Goal: Obtain resource: Obtain resource

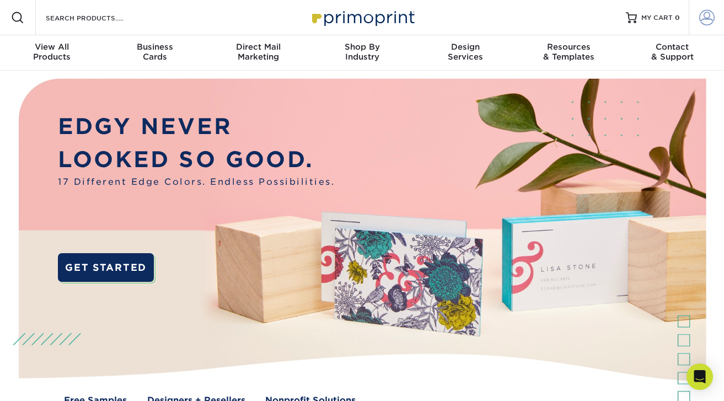
click at [703, 23] on span at bounding box center [707, 17] width 15 height 15
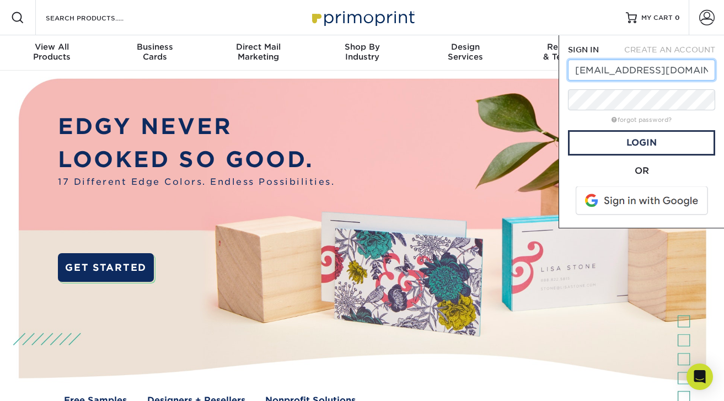
type input "[EMAIL_ADDRESS][DOMAIN_NAME]"
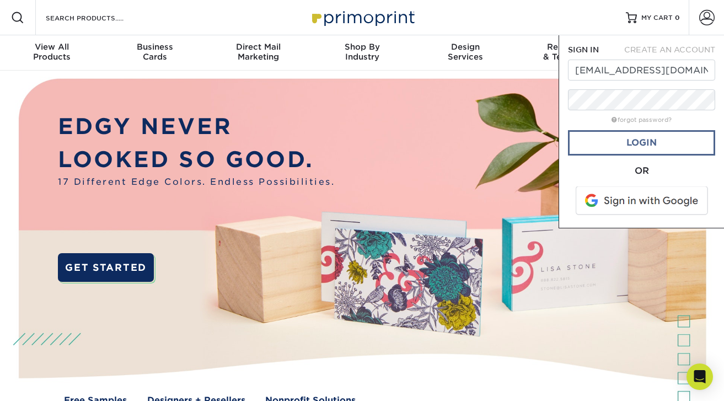
click at [628, 150] on link "Login" at bounding box center [641, 142] width 147 height 25
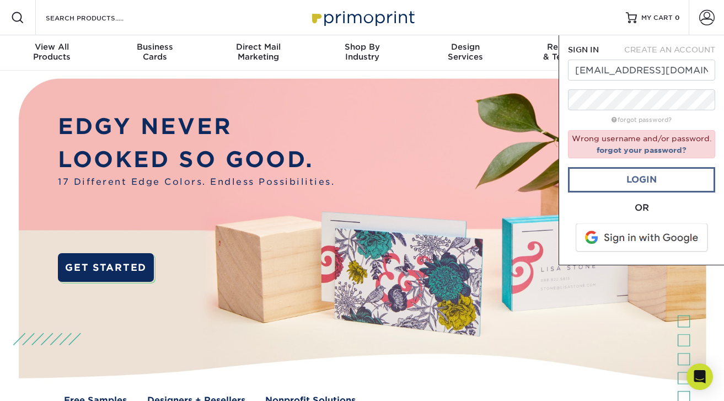
click at [631, 193] on link "Login" at bounding box center [641, 179] width 147 height 25
click at [640, 154] on link "forgot your password?" at bounding box center [642, 150] width 90 height 9
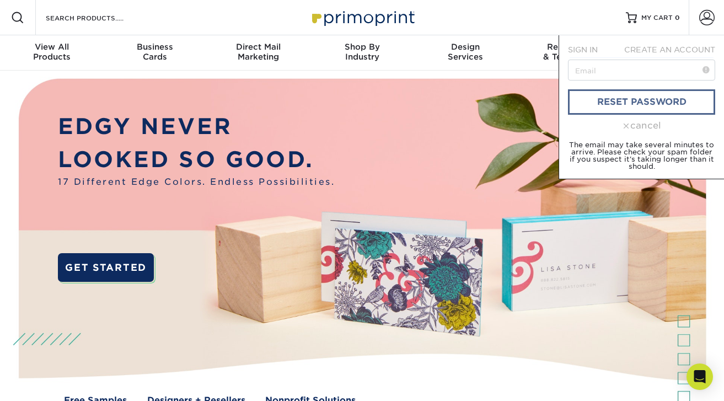
click at [605, 104] on link "reset password" at bounding box center [641, 101] width 147 height 25
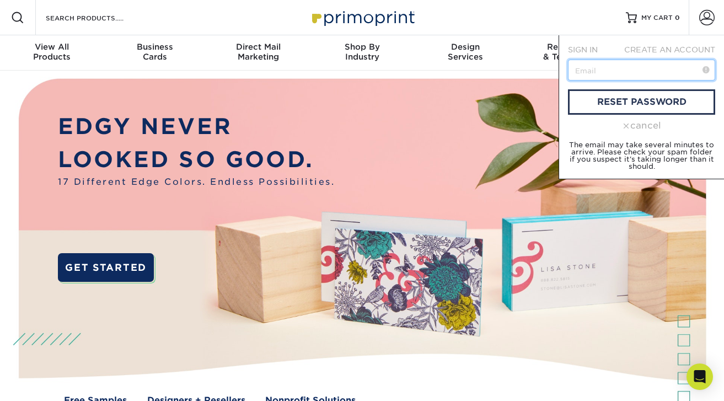
click at [586, 74] on input "text" at bounding box center [641, 70] width 147 height 21
type input "[EMAIL_ADDRESS][DOMAIN_NAME]"
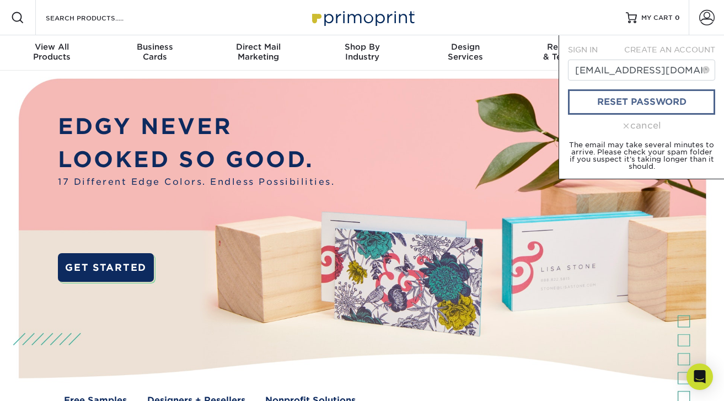
click at [623, 103] on link "reset password" at bounding box center [641, 101] width 147 height 25
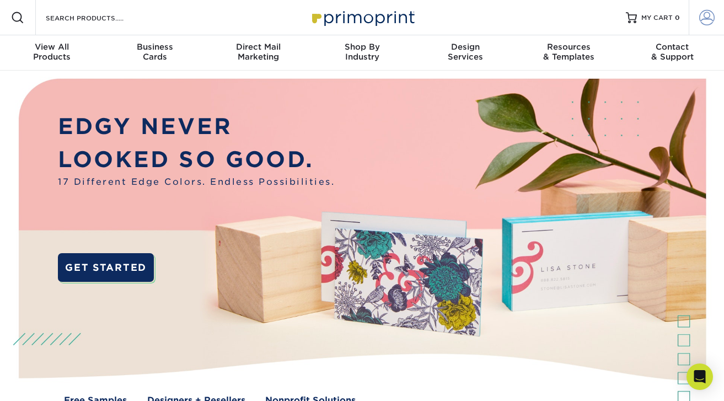
click at [708, 15] on span at bounding box center [707, 17] width 15 height 15
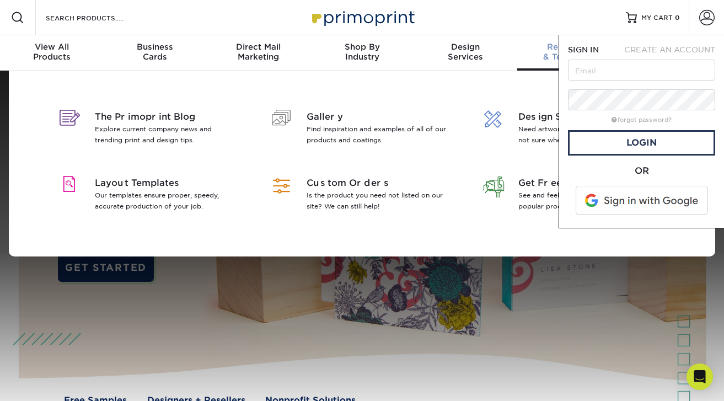
click at [525, 61] on div "Resources & Templates" at bounding box center [569, 52] width 104 height 20
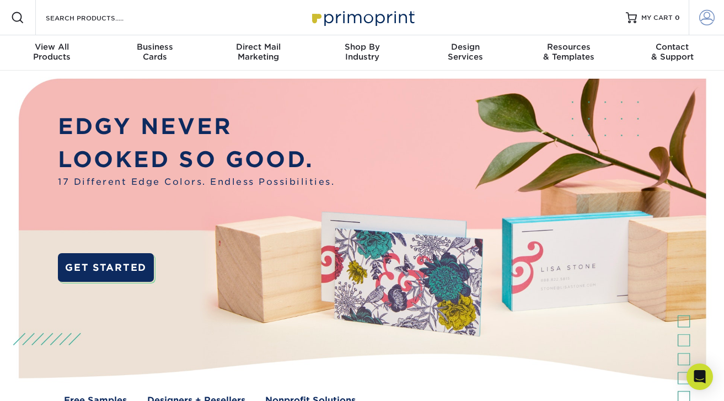
click at [706, 23] on span at bounding box center [707, 17] width 15 height 15
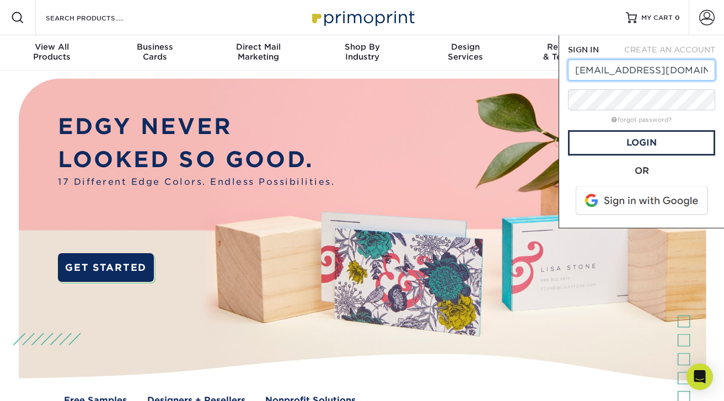
type input "[EMAIL_ADDRESS][DOMAIN_NAME]"
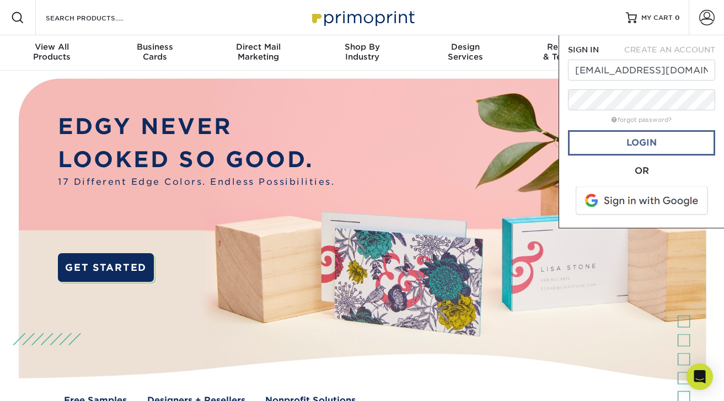
click at [622, 144] on link "Login" at bounding box center [641, 142] width 147 height 25
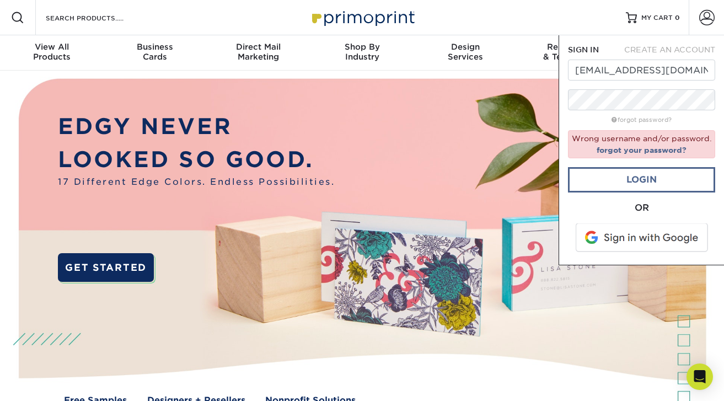
click at [636, 193] on link "Login" at bounding box center [641, 179] width 147 height 25
click at [620, 193] on link "Login" at bounding box center [641, 179] width 147 height 25
click at [626, 190] on link "Login" at bounding box center [641, 179] width 147 height 25
click at [633, 186] on link "Login" at bounding box center [641, 179] width 147 height 25
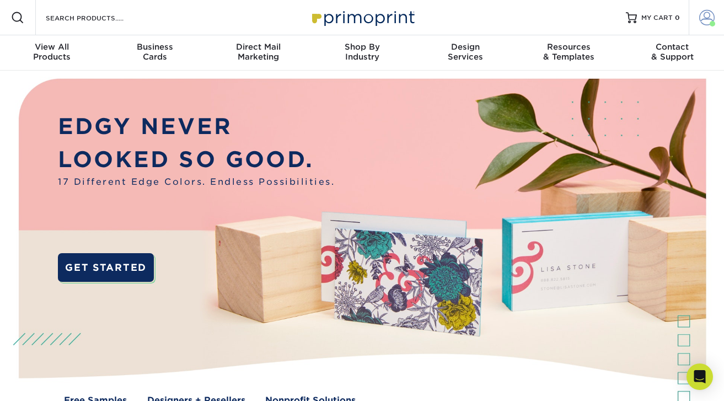
click at [709, 22] on span at bounding box center [707, 17] width 15 height 15
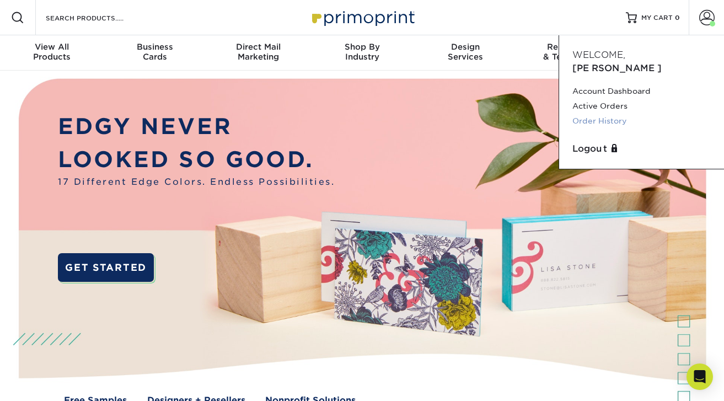
click at [620, 114] on link "Order History" at bounding box center [642, 121] width 138 height 15
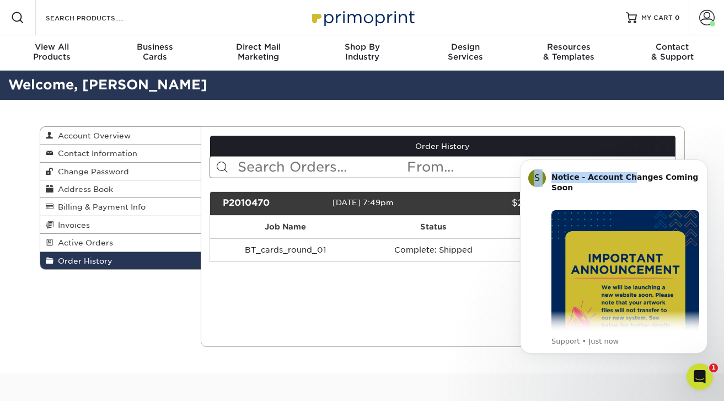
drag, startPoint x: 626, startPoint y: 175, endPoint x: 629, endPoint y: 109, distance: 66.3
click html "S Notice - Account Changes Coming Soon ​ Past Order Files Will Not Transfer: Wh…"
click at [602, 116] on div "Order History Account Overview Contact Information Change Password Address Book…" at bounding box center [362, 237] width 662 height 274
click at [465, 309] on div "Current Orders 0 Active 0 Missing Files" at bounding box center [443, 236] width 484 height 221
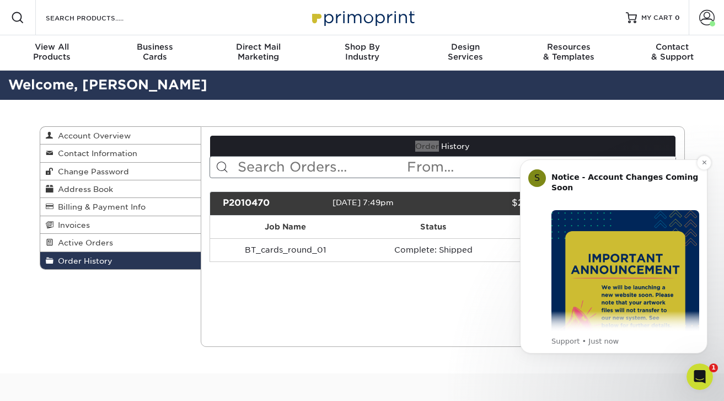
click at [671, 199] on div "Notice - Account Changes Coming Soon ​" at bounding box center [626, 188] width 148 height 33
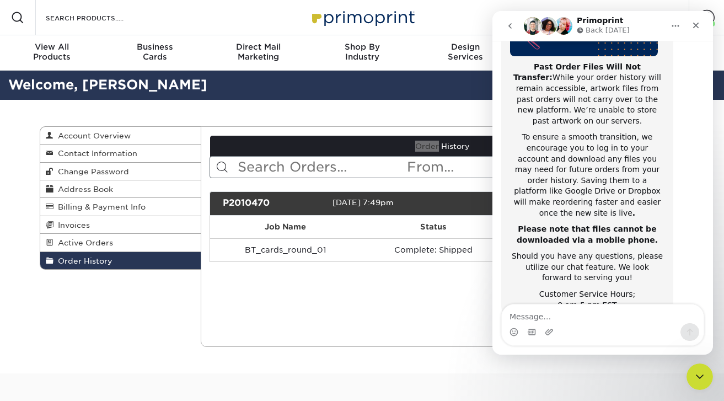
scroll to position [213, 0]
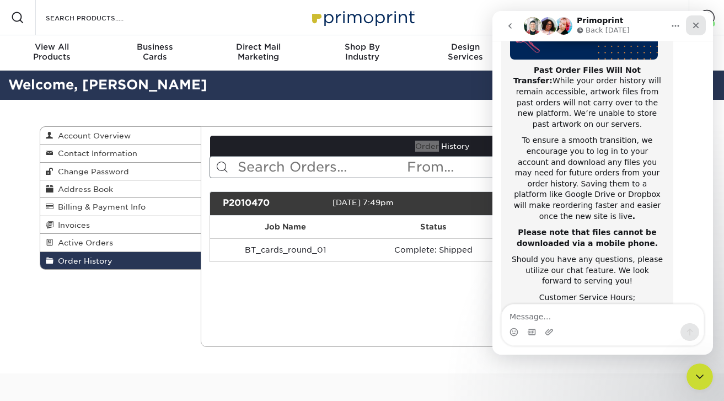
click at [697, 28] on icon "Close" at bounding box center [696, 25] width 9 height 9
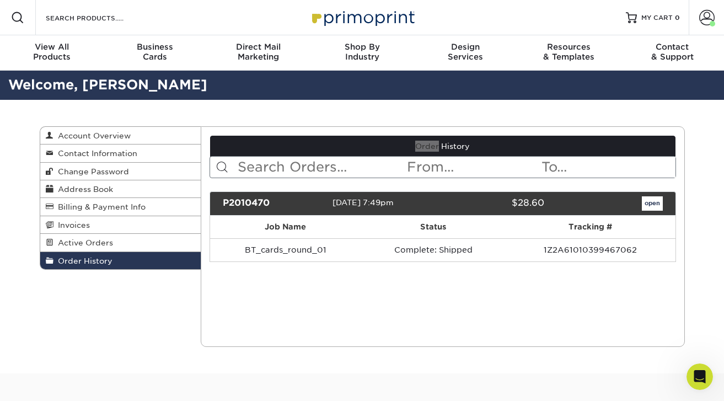
scroll to position [0, 0]
click at [650, 205] on link "open" at bounding box center [652, 203] width 21 height 14
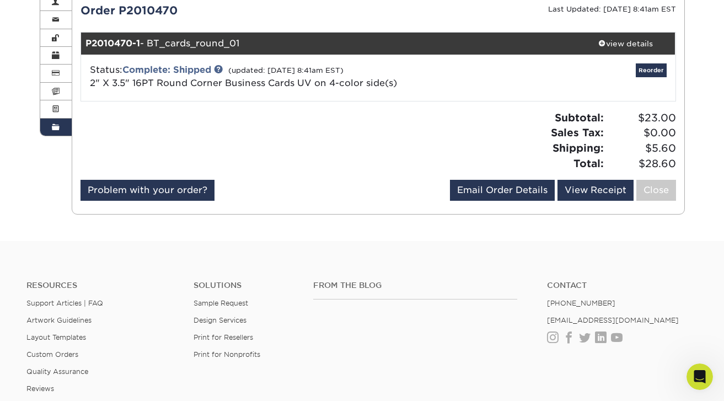
scroll to position [12, 0]
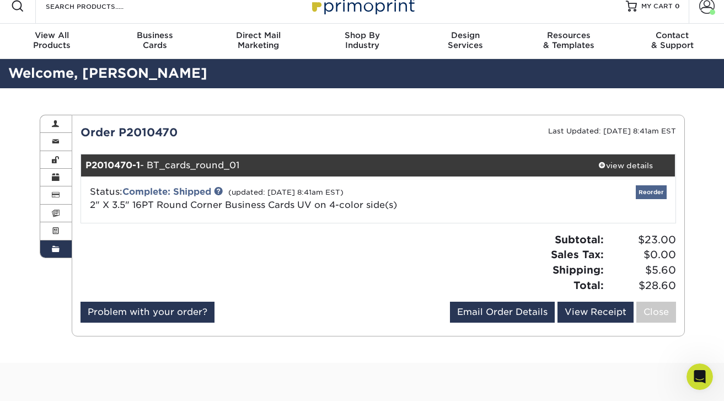
click at [652, 194] on link "Reorder" at bounding box center [651, 192] width 31 height 14
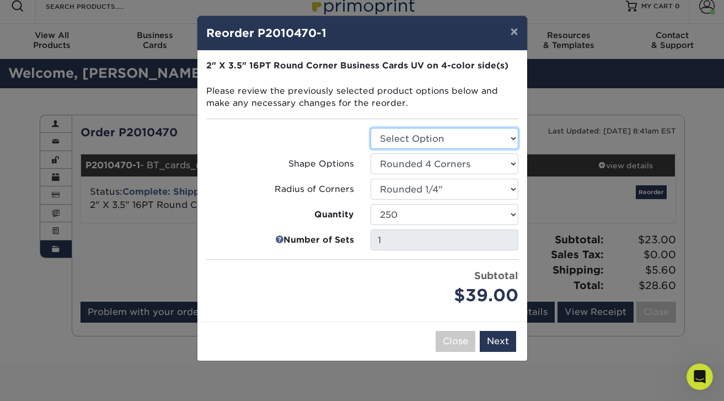
select select "3b5148f1-0588-4f88-a218-97bcfdce65c1"
click at [515, 35] on button "×" at bounding box center [513, 31] width 25 height 31
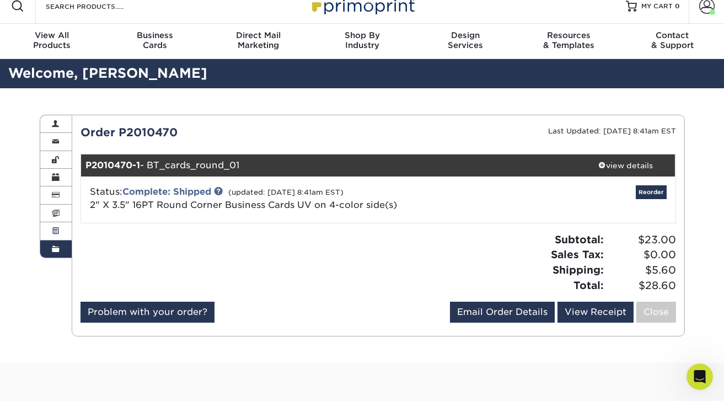
click at [66, 232] on link "Active Orders" at bounding box center [56, 231] width 32 height 18
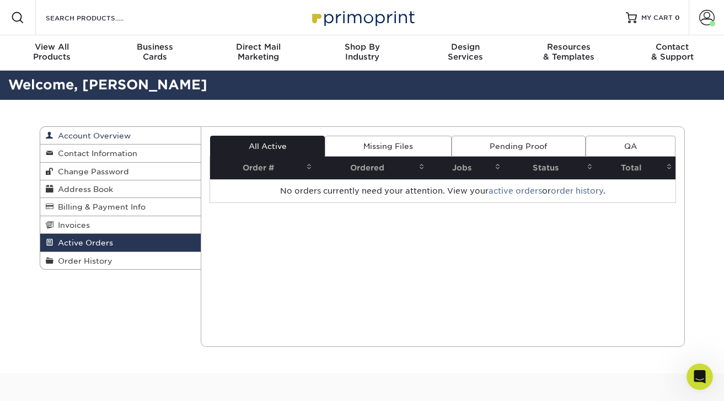
click at [77, 136] on span "Account Overview" at bounding box center [92, 135] width 77 height 9
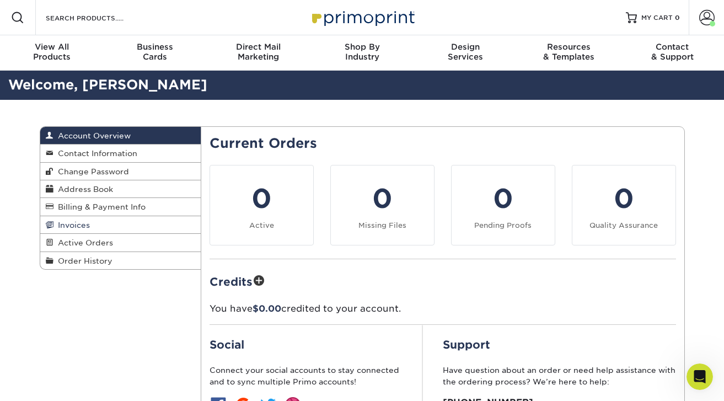
click at [82, 227] on span "Invoices" at bounding box center [72, 225] width 36 height 9
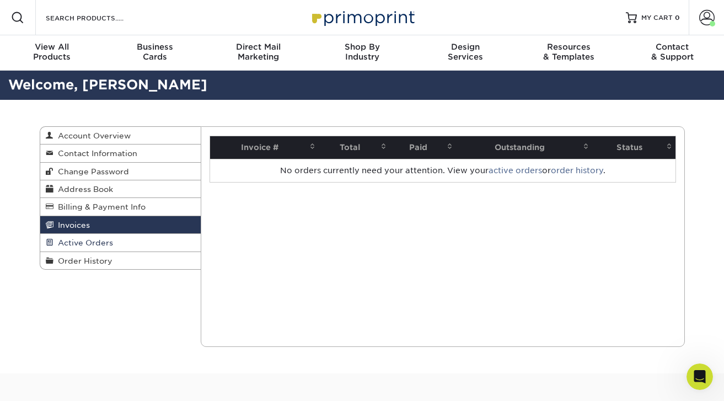
click at [83, 245] on span "Active Orders" at bounding box center [84, 242] width 60 height 9
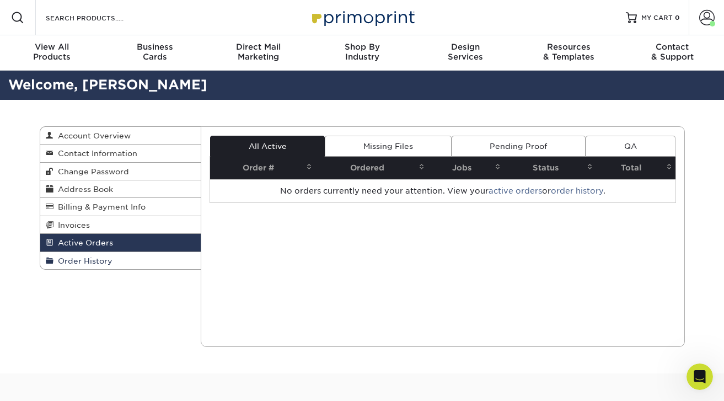
click at [84, 264] on span "Order History" at bounding box center [83, 261] width 59 height 9
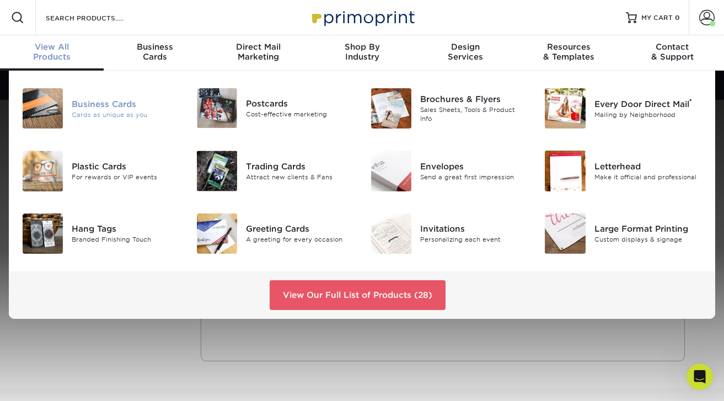
click at [113, 108] on div "Business Cards" at bounding box center [126, 104] width 108 height 12
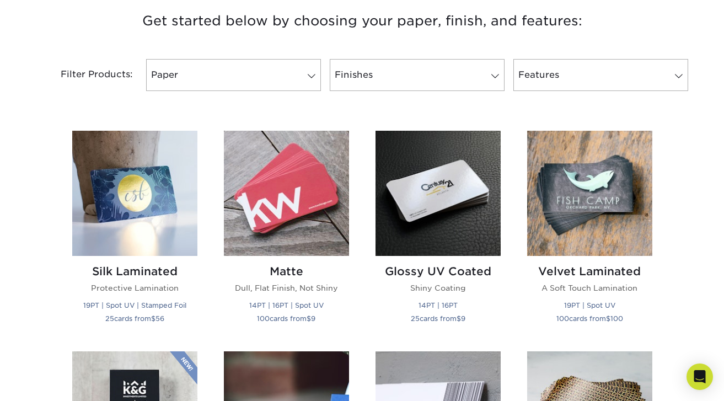
scroll to position [253, 0]
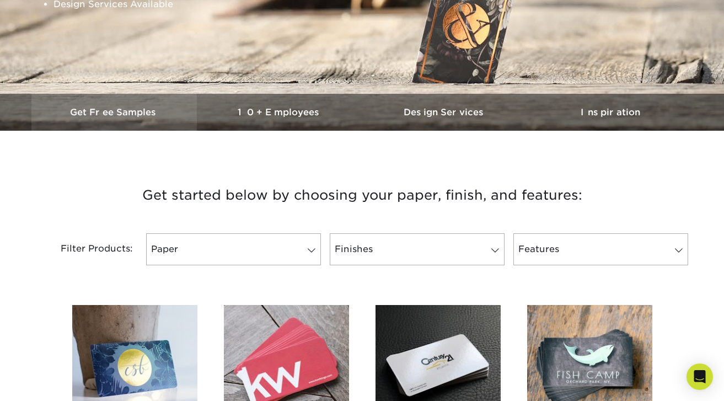
click at [109, 112] on h3 "Get Free Samples" at bounding box center [114, 112] width 166 height 10
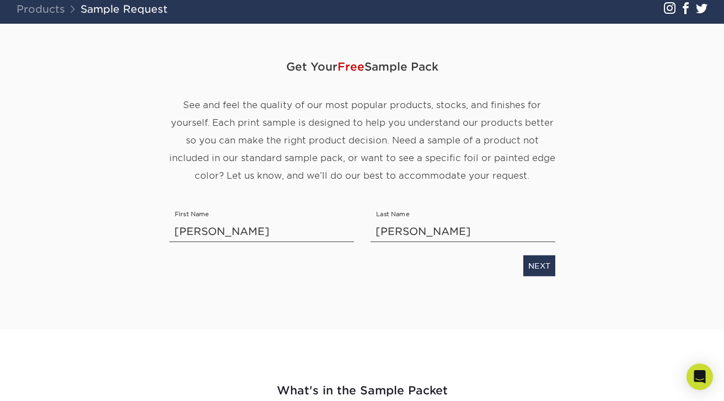
scroll to position [85, 0]
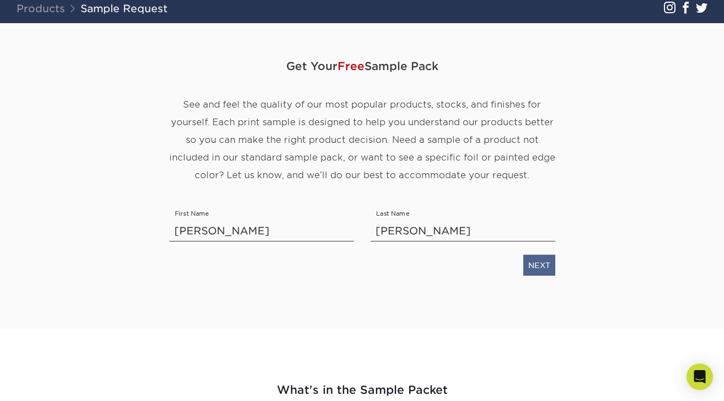
click at [541, 268] on link "NEXT" at bounding box center [540, 264] width 32 height 21
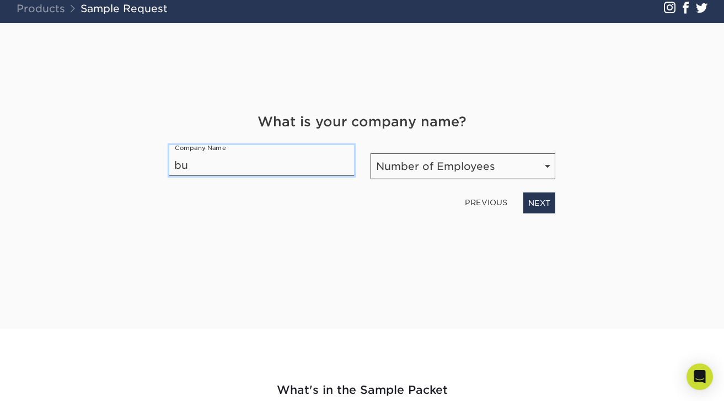
type input "b"
type input "Buddy Tour NY"
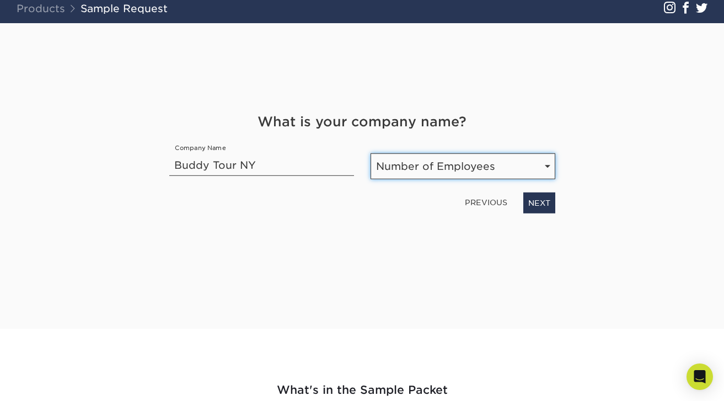
select select "1-10"
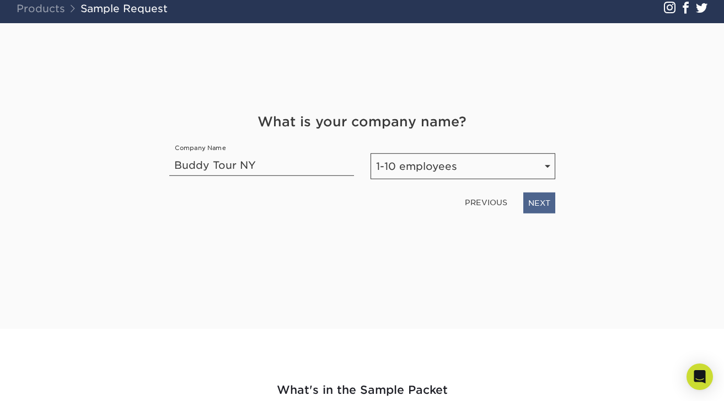
click at [536, 200] on link "NEXT" at bounding box center [540, 202] width 32 height 21
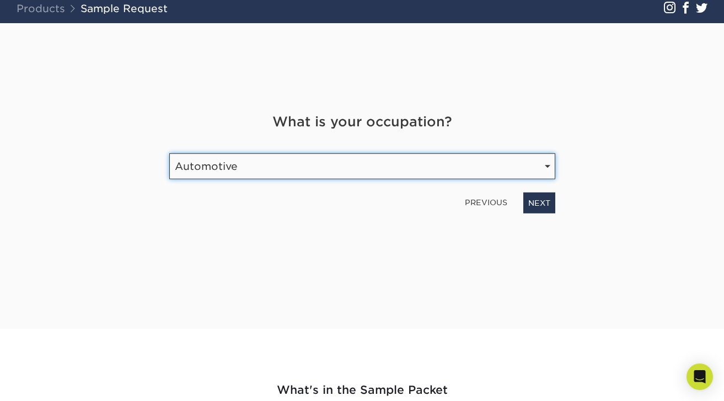
select select "Transportation"
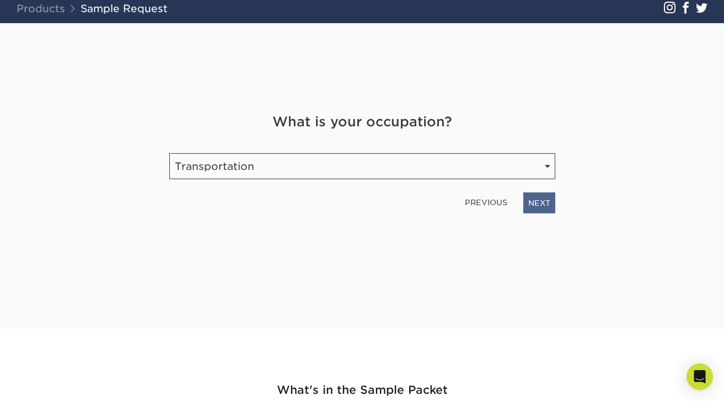
click at [543, 202] on link "NEXT" at bounding box center [540, 202] width 32 height 21
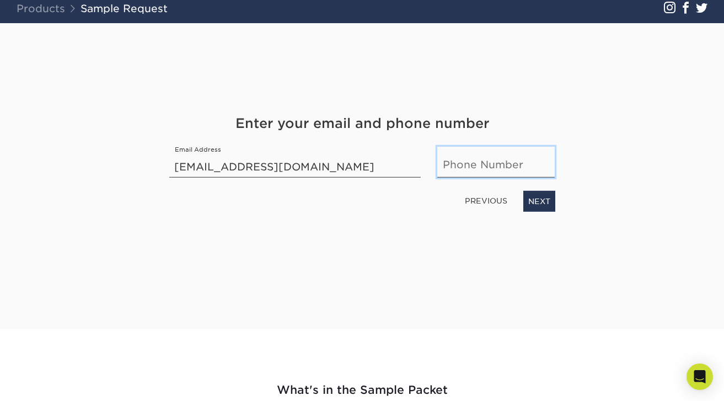
click at [483, 166] on input "text" at bounding box center [496, 161] width 118 height 31
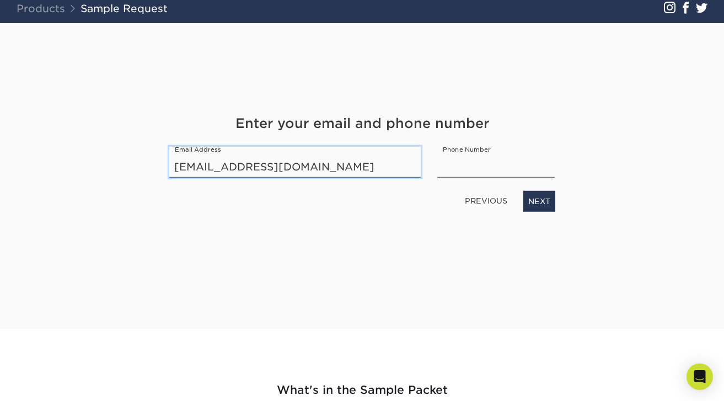
click at [303, 168] on input "[EMAIL_ADDRESS][DOMAIN_NAME]" at bounding box center [295, 161] width 252 height 31
type input "[PERSON_NAME][EMAIL_ADDRESS][DOMAIN_NAME]"
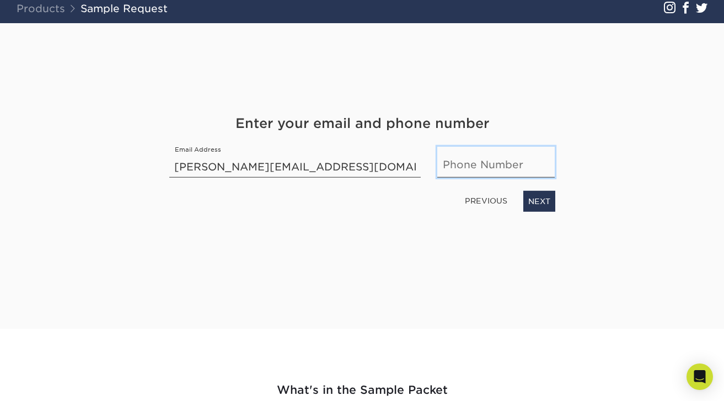
click at [467, 164] on input "text" at bounding box center [496, 161] width 118 height 31
type input "9173711097"
click at [535, 202] on link "NEXT" at bounding box center [540, 200] width 32 height 21
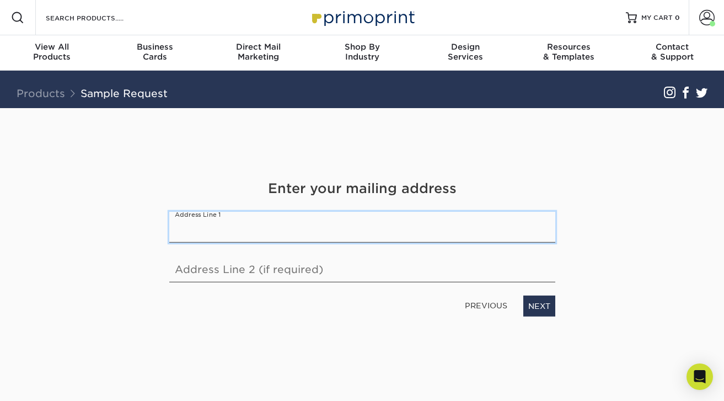
scroll to position [0, 0]
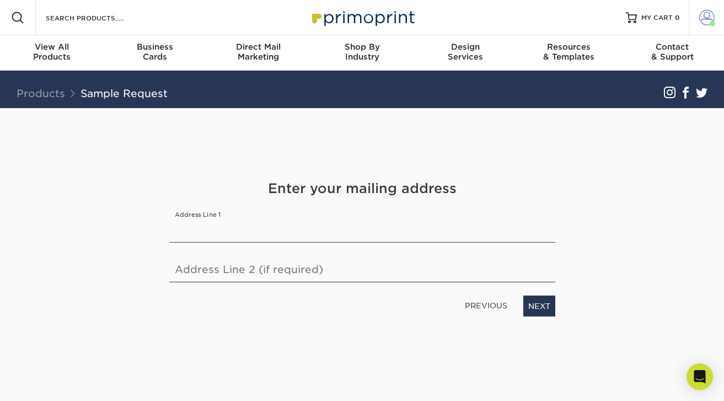
click at [709, 22] on span at bounding box center [707, 17] width 15 height 15
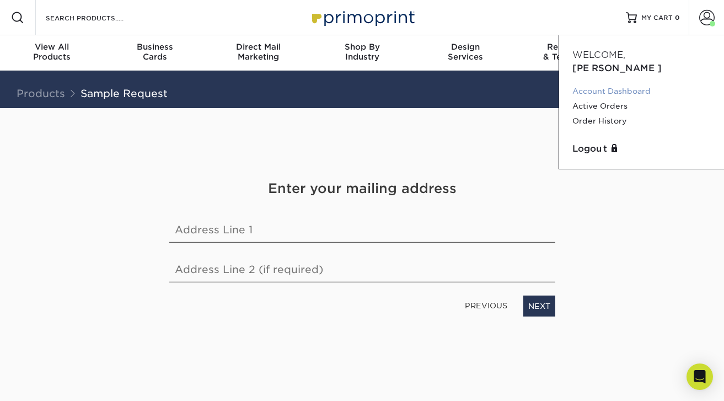
click at [606, 84] on link "Account Dashboard" at bounding box center [642, 91] width 138 height 15
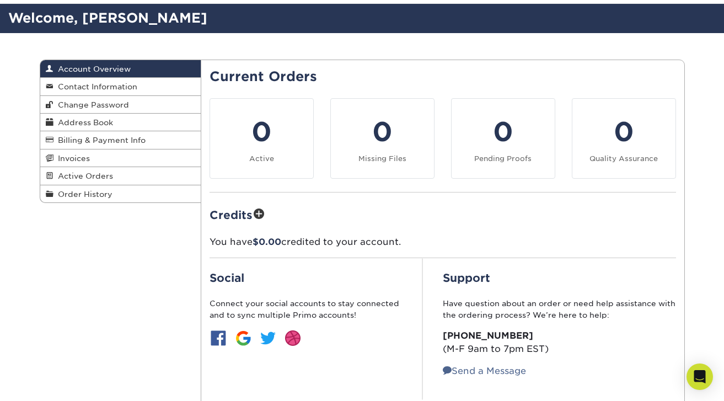
scroll to position [14, 0]
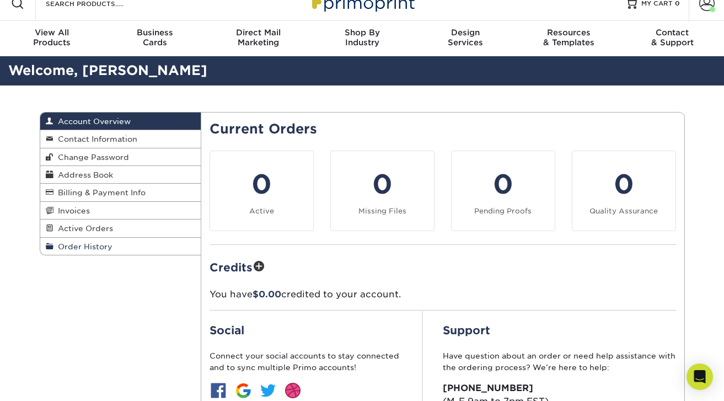
click at [88, 249] on span "Order History" at bounding box center [83, 246] width 59 height 9
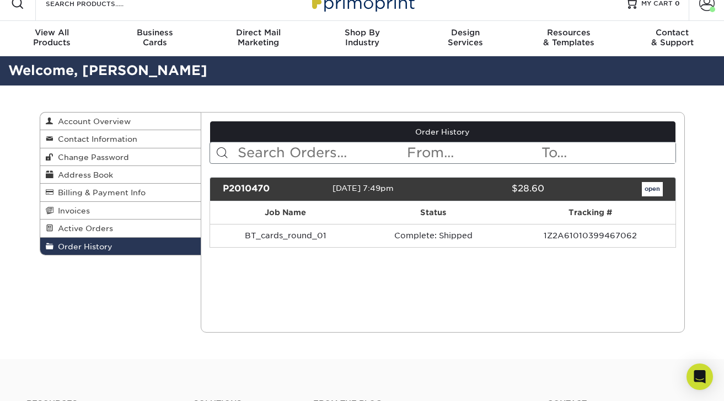
click at [650, 193] on link "open" at bounding box center [652, 189] width 21 height 14
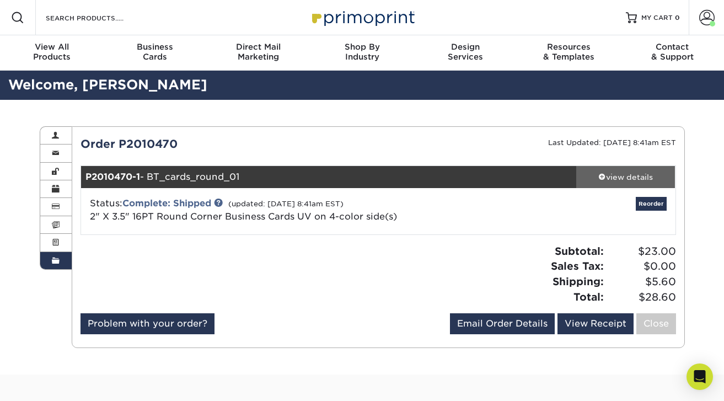
click at [625, 176] on div "view details" at bounding box center [626, 177] width 99 height 11
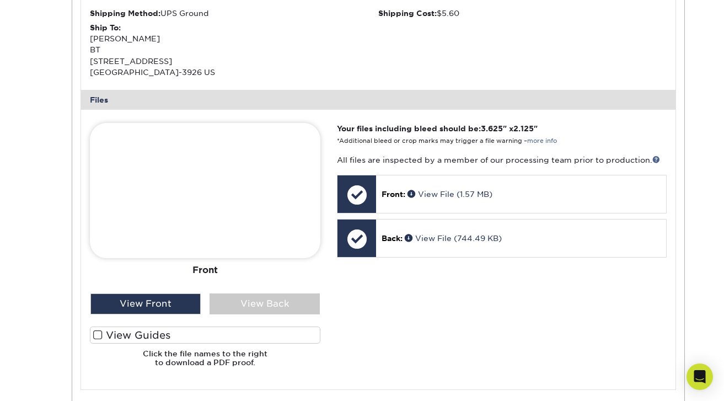
scroll to position [366, 0]
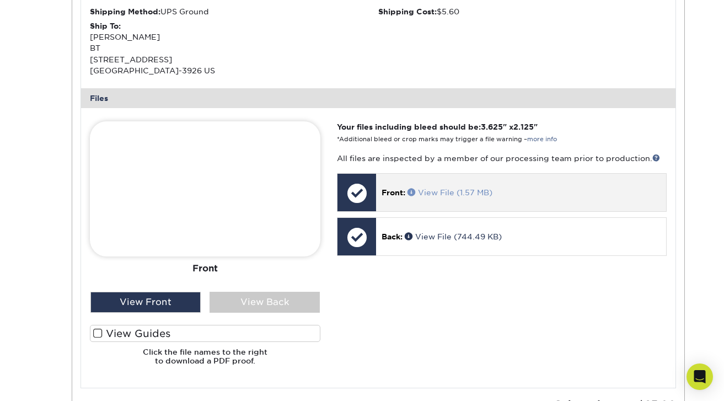
click at [452, 197] on link "View File (1.57 MB)" at bounding box center [450, 192] width 85 height 9
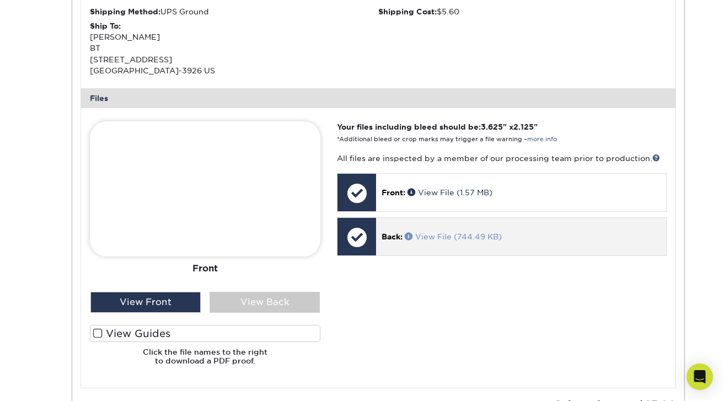
click at [452, 241] on link "View File (744.49 KB)" at bounding box center [453, 236] width 97 height 9
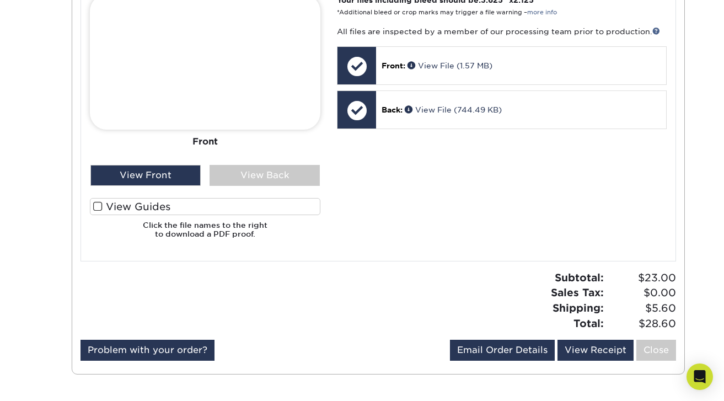
scroll to position [487, 0]
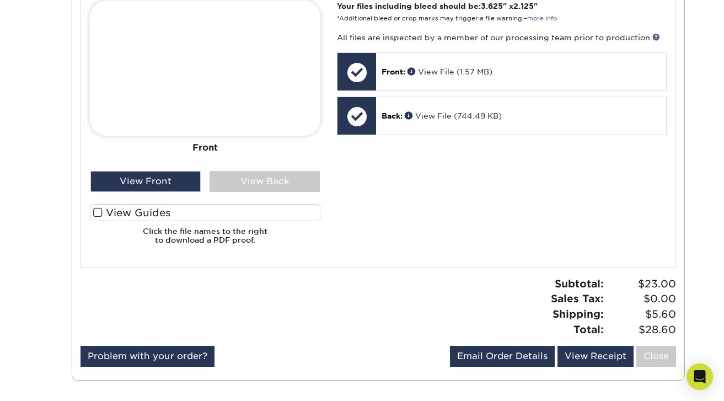
click at [124, 215] on label "View Guides" at bounding box center [205, 212] width 231 height 17
click at [0, 0] on input "View Guides" at bounding box center [0, 0] width 0 height 0
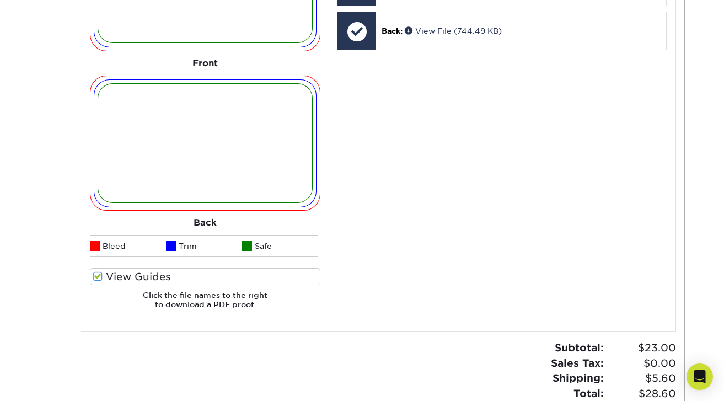
scroll to position [569, 0]
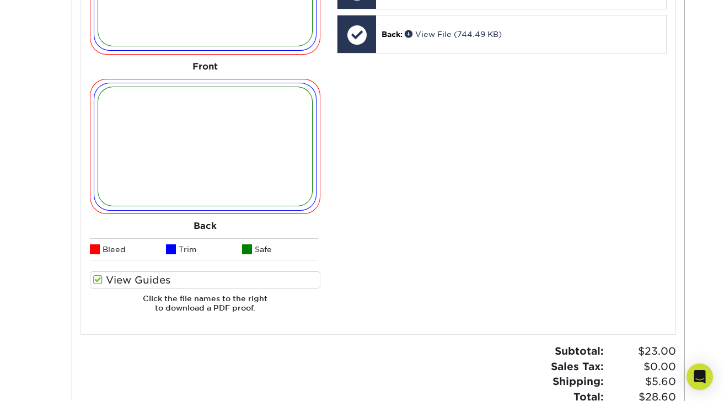
click at [110, 286] on label "View Guides" at bounding box center [205, 279] width 231 height 17
click at [0, 0] on input "View Guides" at bounding box center [0, 0] width 0 height 0
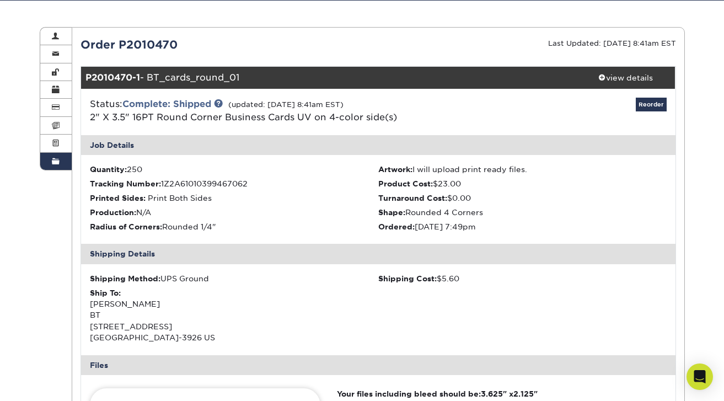
scroll to position [0, 0]
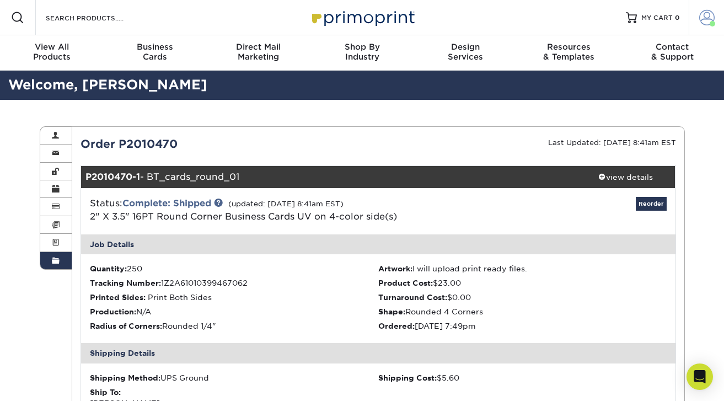
click at [706, 22] on span at bounding box center [707, 17] width 15 height 15
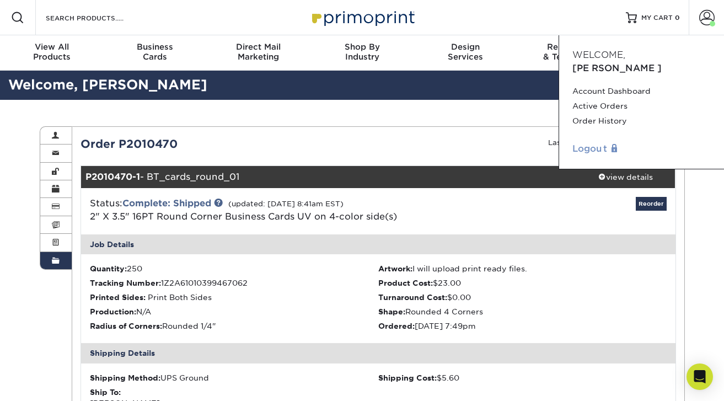
click at [584, 142] on link "Logout" at bounding box center [642, 148] width 138 height 13
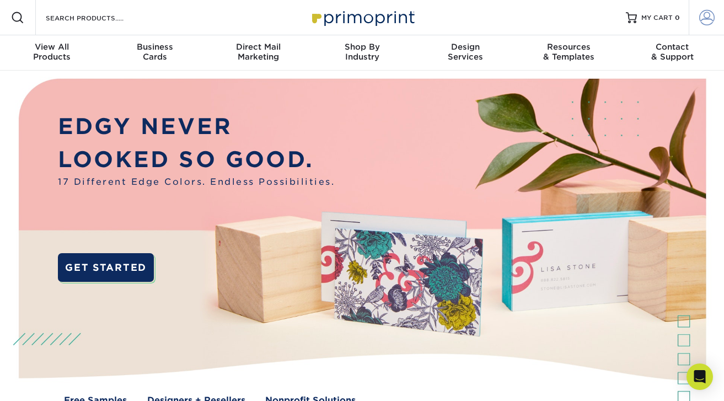
click at [708, 23] on span at bounding box center [707, 17] width 15 height 15
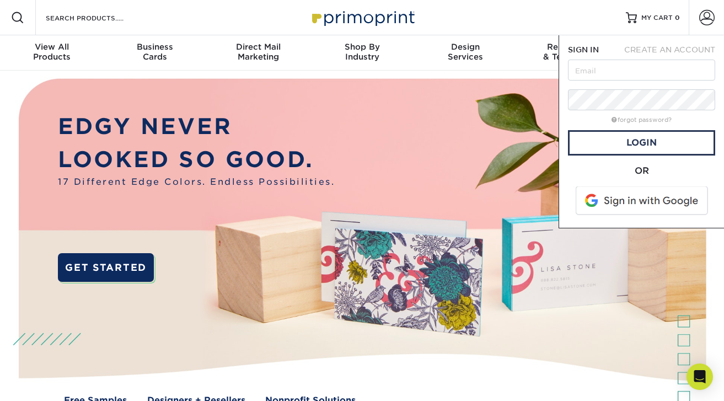
click at [503, 24] on div "Resources Menu Search Products Account SIGN IN CREATE AN ACCOUNT forgot passwor…" at bounding box center [362, 17] width 724 height 35
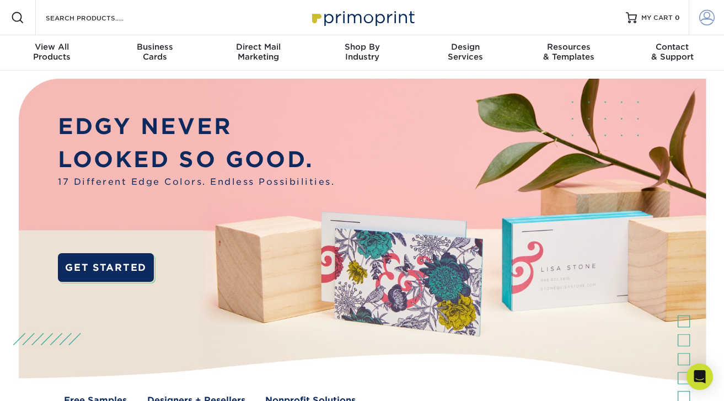
click at [707, 17] on span at bounding box center [707, 17] width 15 height 15
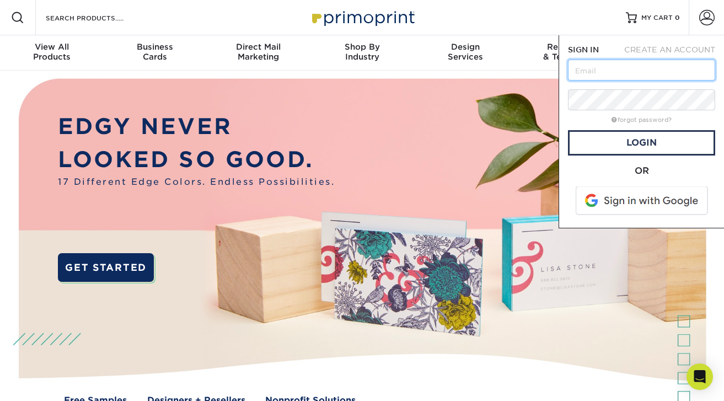
type input "mhorta70@yahoo.com"
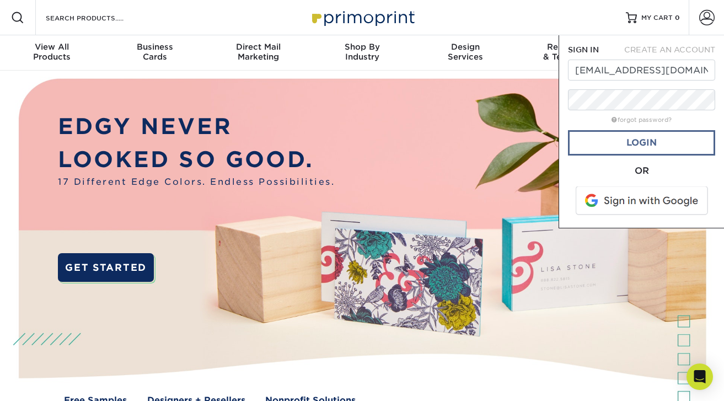
click at [630, 147] on link "Login" at bounding box center [641, 142] width 147 height 25
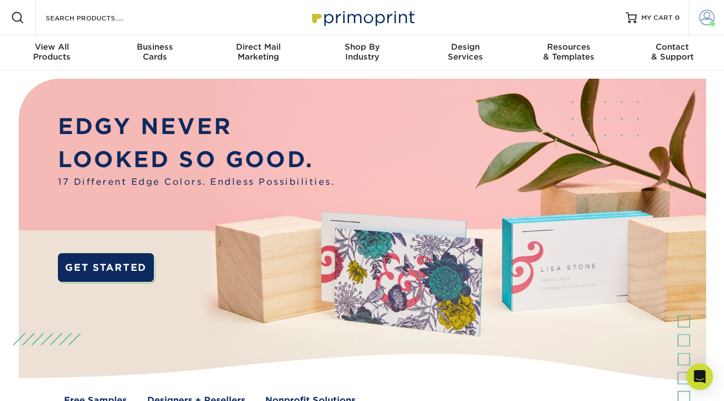
click at [706, 20] on span at bounding box center [707, 17] width 15 height 15
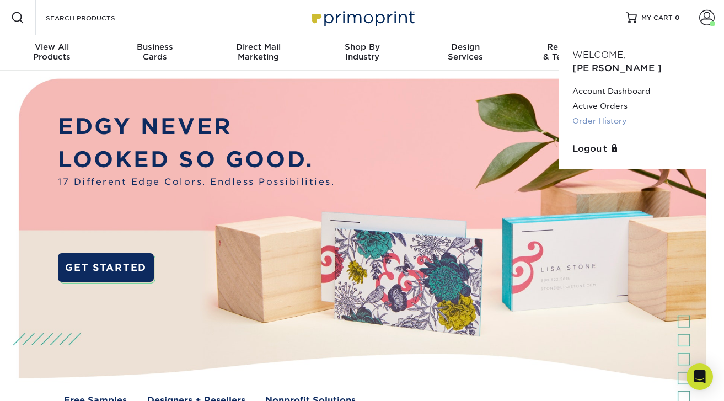
click at [625, 114] on link "Order History" at bounding box center [642, 121] width 138 height 15
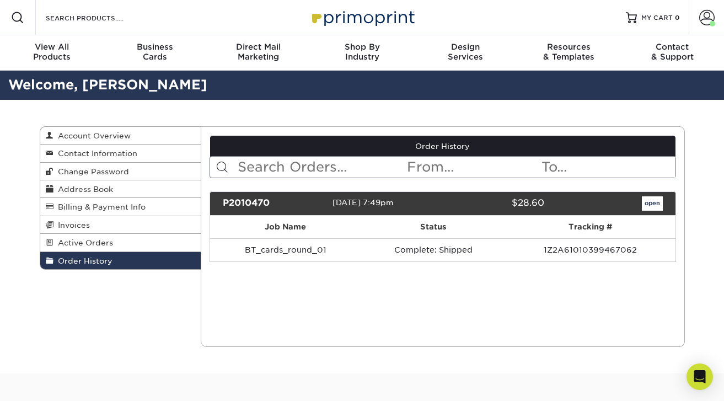
click at [651, 207] on link "open" at bounding box center [652, 203] width 21 height 14
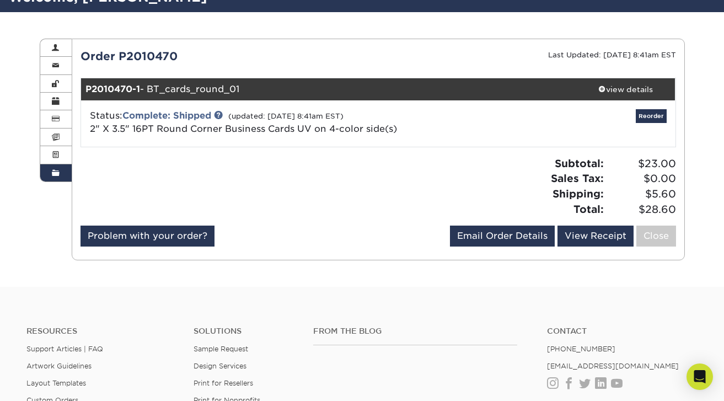
scroll to position [81, 0]
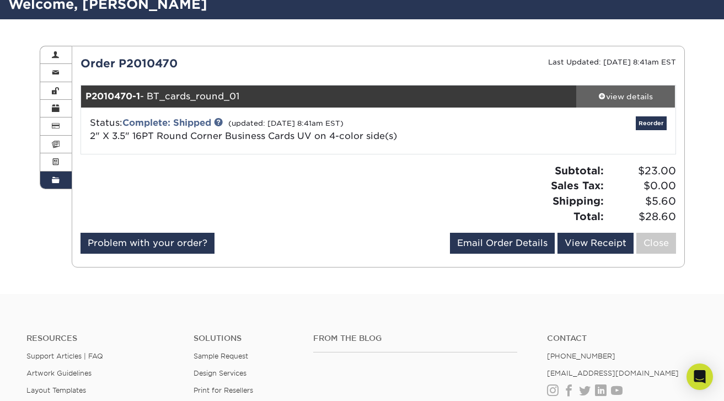
click at [626, 95] on div "view details" at bounding box center [626, 96] width 99 height 11
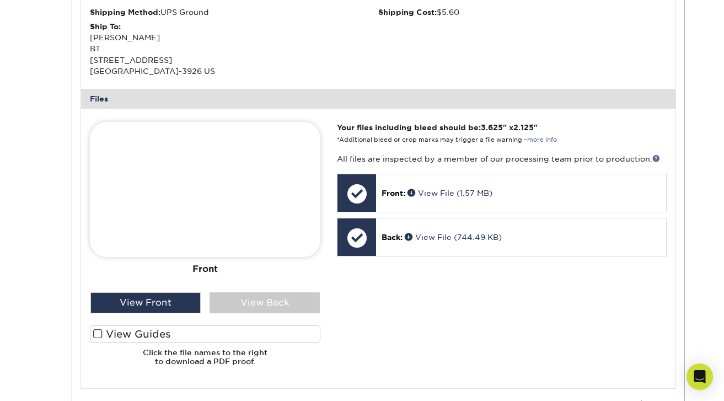
scroll to position [366, 0]
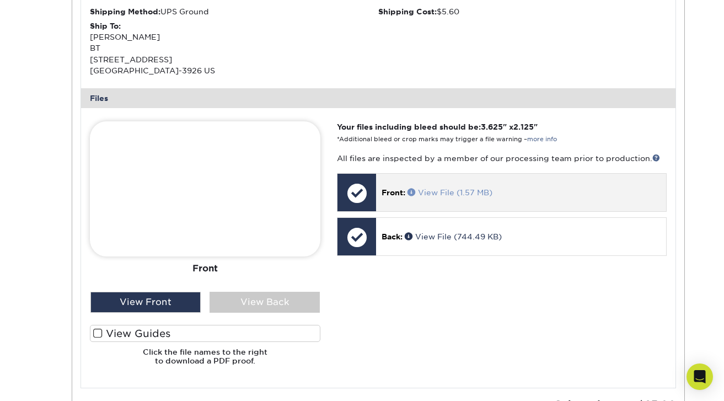
click at [430, 197] on link "View File (1.57 MB)" at bounding box center [450, 192] width 85 height 9
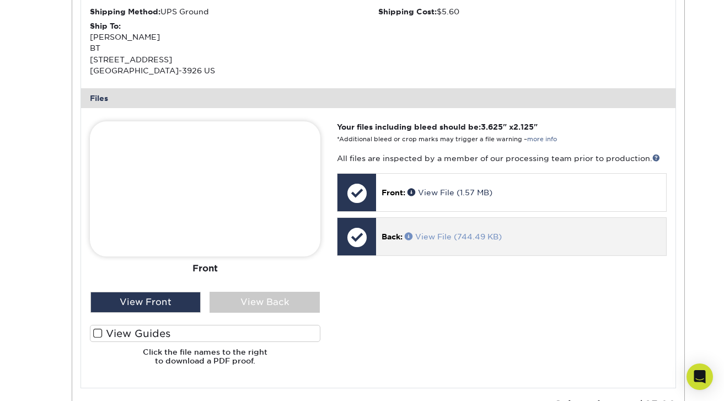
click at [415, 240] on span at bounding box center [410, 236] width 10 height 8
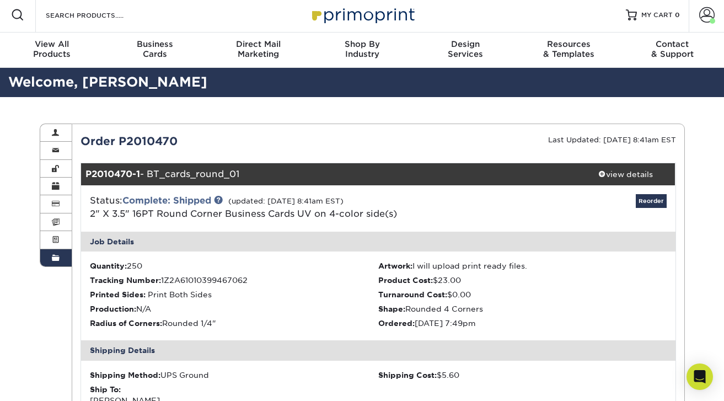
scroll to position [3, 0]
click at [705, 15] on span at bounding box center [707, 14] width 15 height 15
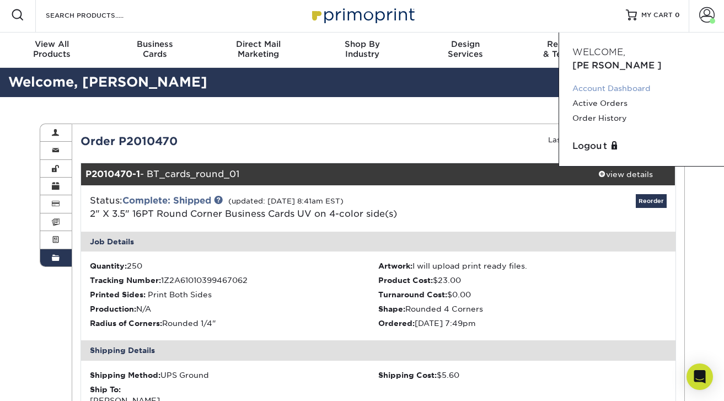
click at [610, 81] on link "Account Dashboard" at bounding box center [642, 88] width 138 height 15
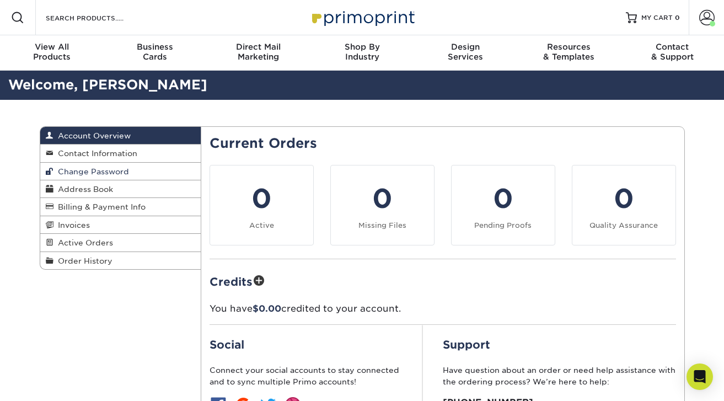
click at [119, 173] on span "Change Password" at bounding box center [92, 171] width 76 height 9
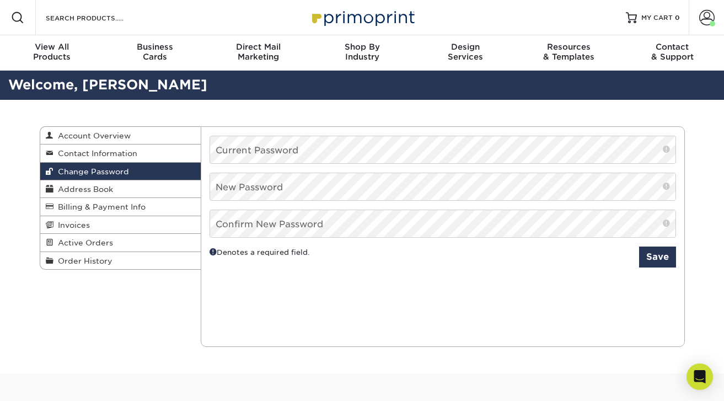
click at [173, 322] on div "Change Password Account Overview Contact Information Change Password Address Bo…" at bounding box center [362, 237] width 662 height 274
click at [157, 174] on link "Change Password" at bounding box center [120, 172] width 161 height 18
click at [123, 135] on span "Account Overview" at bounding box center [92, 135] width 77 height 9
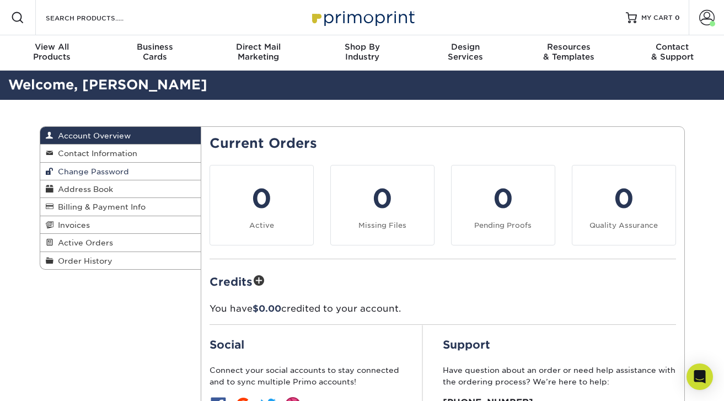
click at [128, 176] on link "Change Password" at bounding box center [120, 172] width 161 height 18
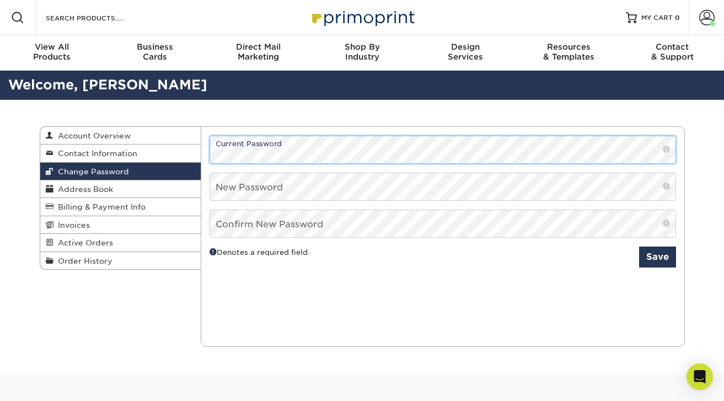
click at [207, 153] on div "Current Orders 0 Active 0 Missing Files Pending Proofs $0.00" at bounding box center [442, 187] width 483 height 102
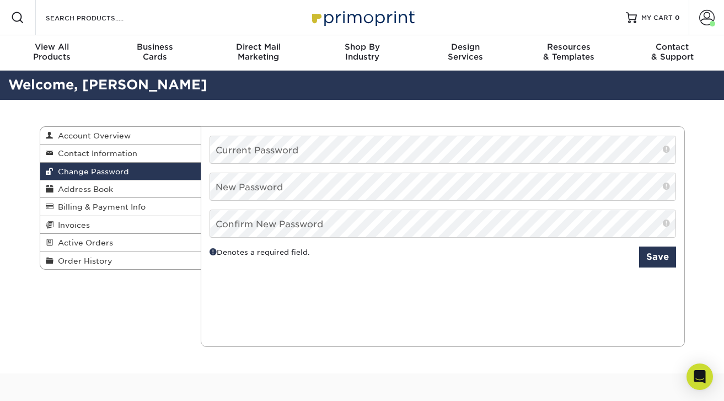
click at [241, 24] on div "Resources Menu Search Products Account Welcome, [PERSON_NAME] Account Dashboard…" at bounding box center [362, 17] width 724 height 35
click at [701, 23] on span at bounding box center [707, 17] width 15 height 15
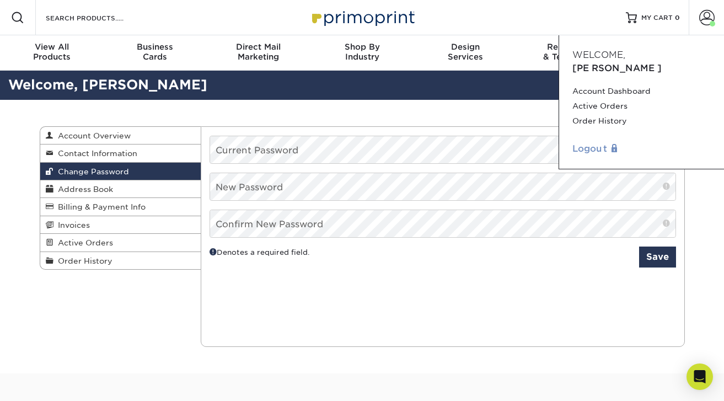
click at [601, 142] on link "Logout" at bounding box center [642, 148] width 138 height 13
